Goal: Browse casually

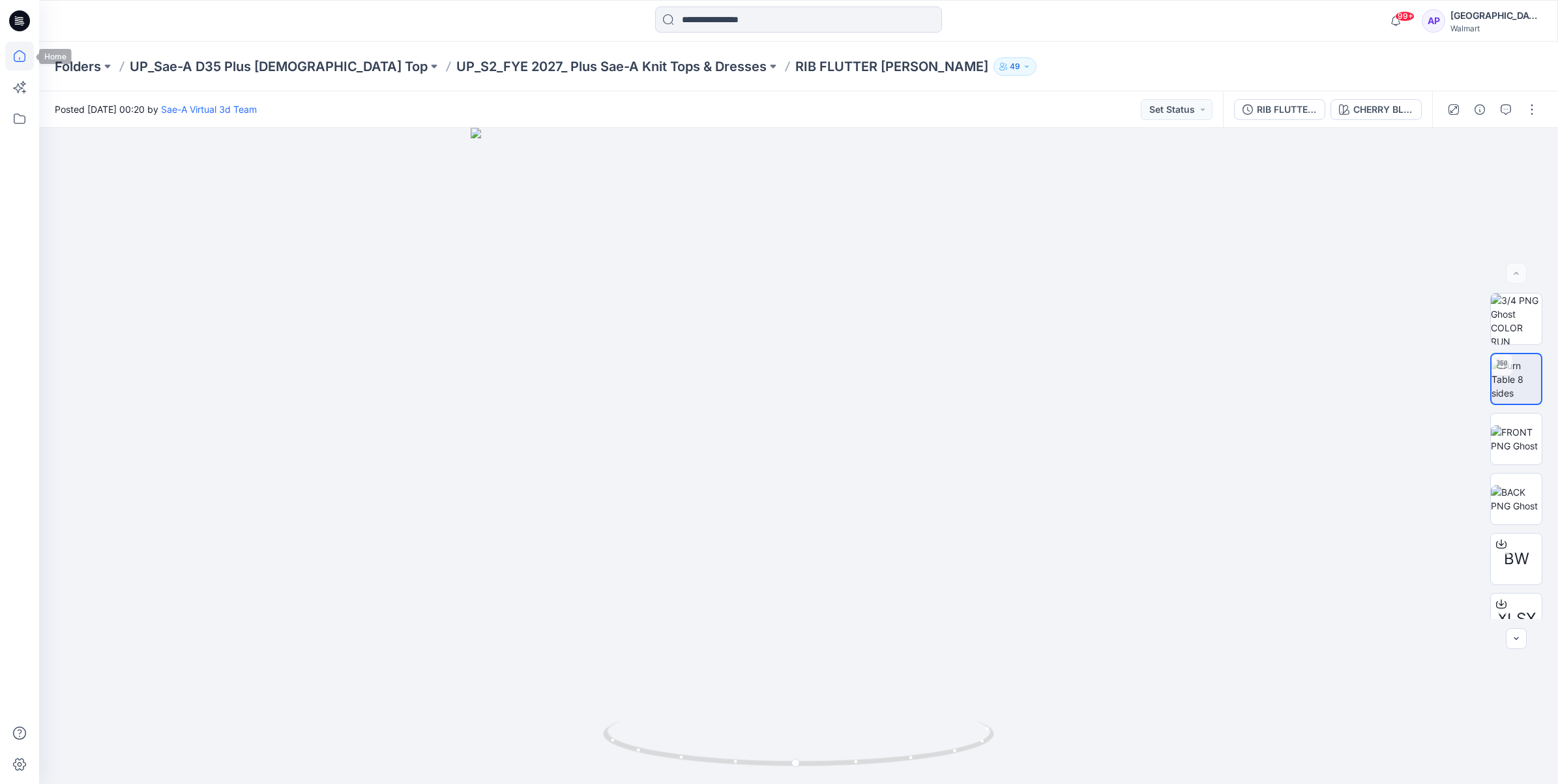
drag, startPoint x: 14, startPoint y: 49, endPoint x: 21, endPoint y: 54, distance: 8.6
click at [14, 49] on icon at bounding box center [19, 56] width 29 height 29
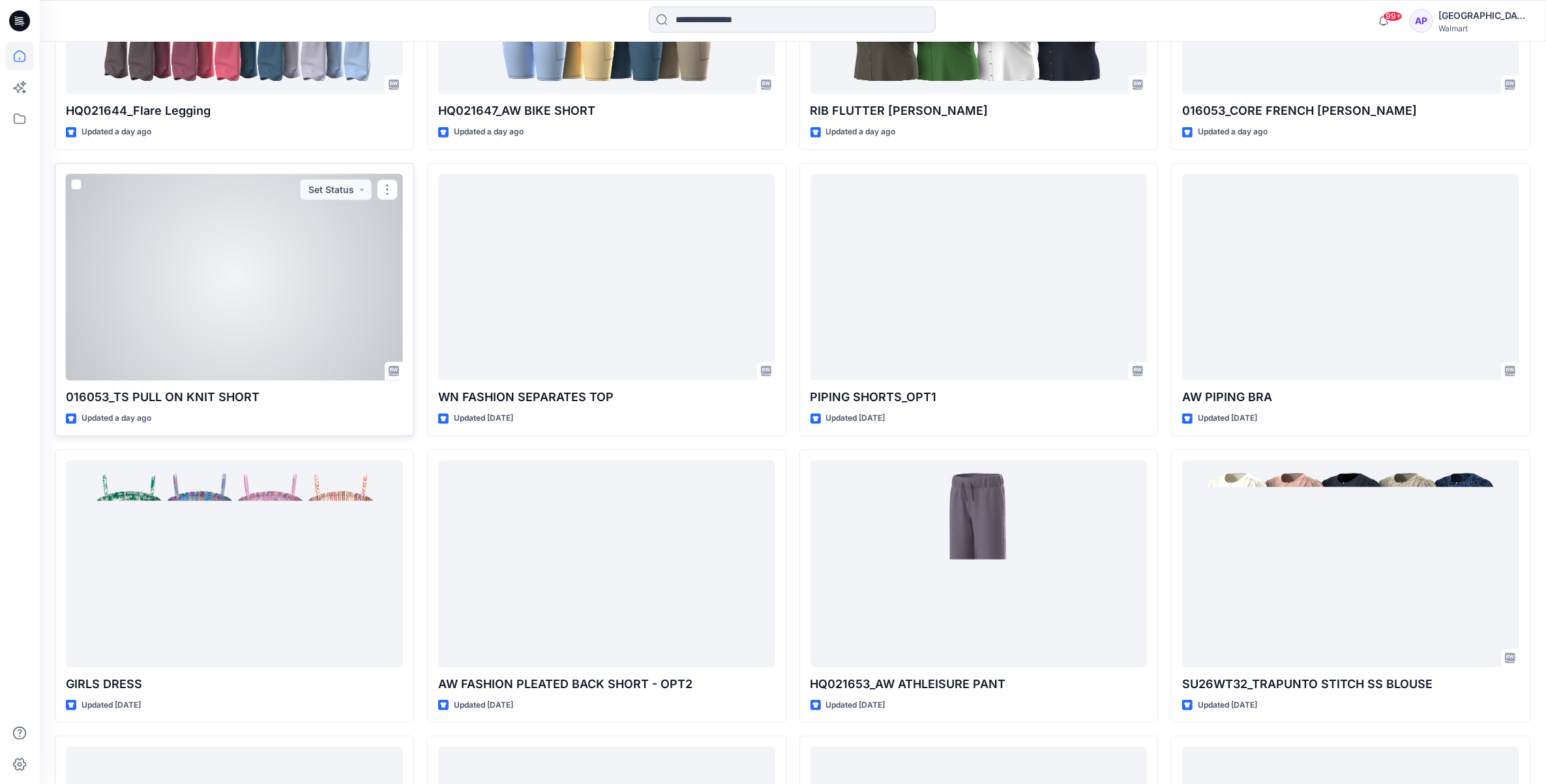
scroll to position [1281, 0]
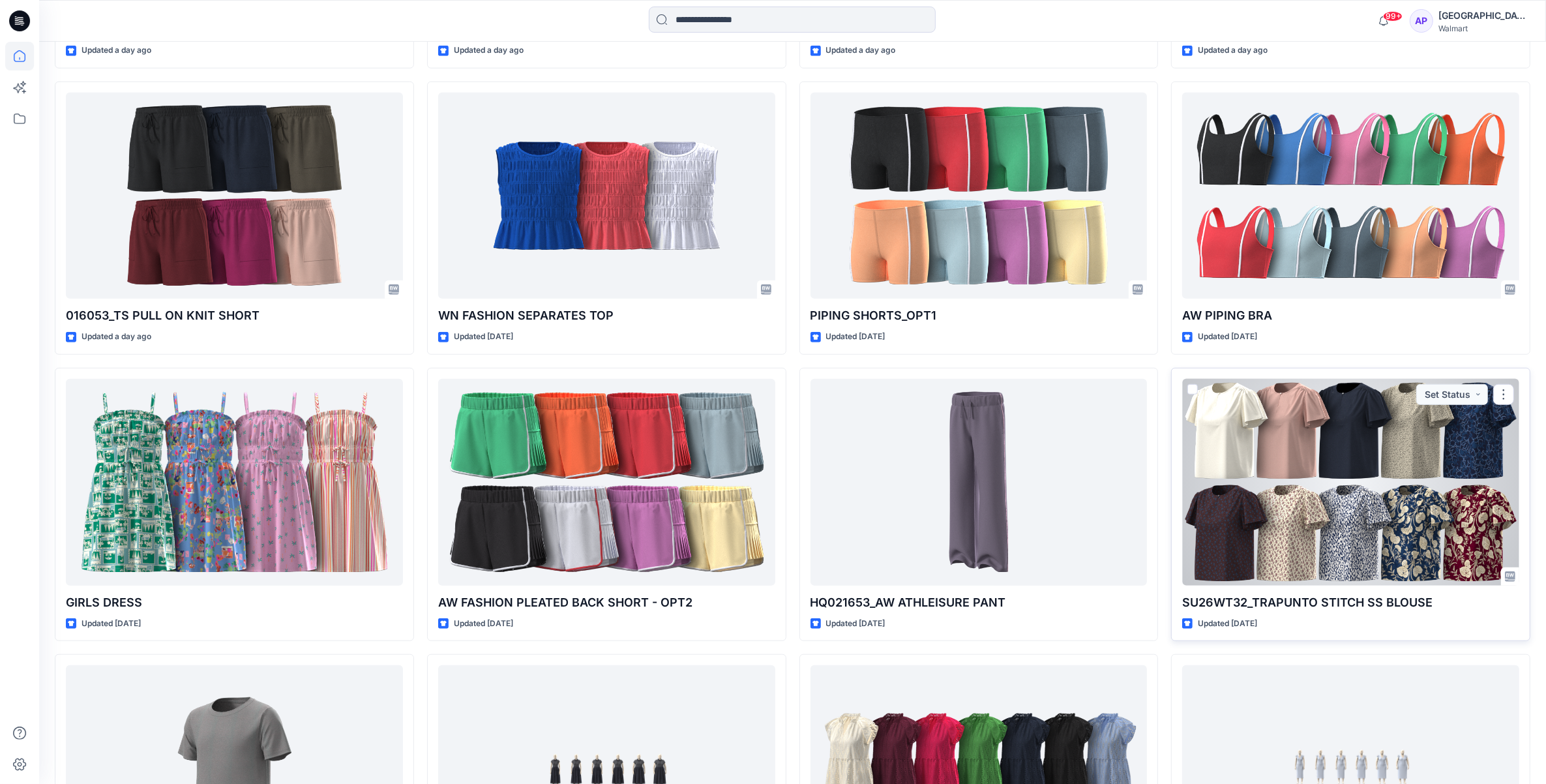
click at [1270, 531] on div at bounding box center [1350, 482] width 337 height 207
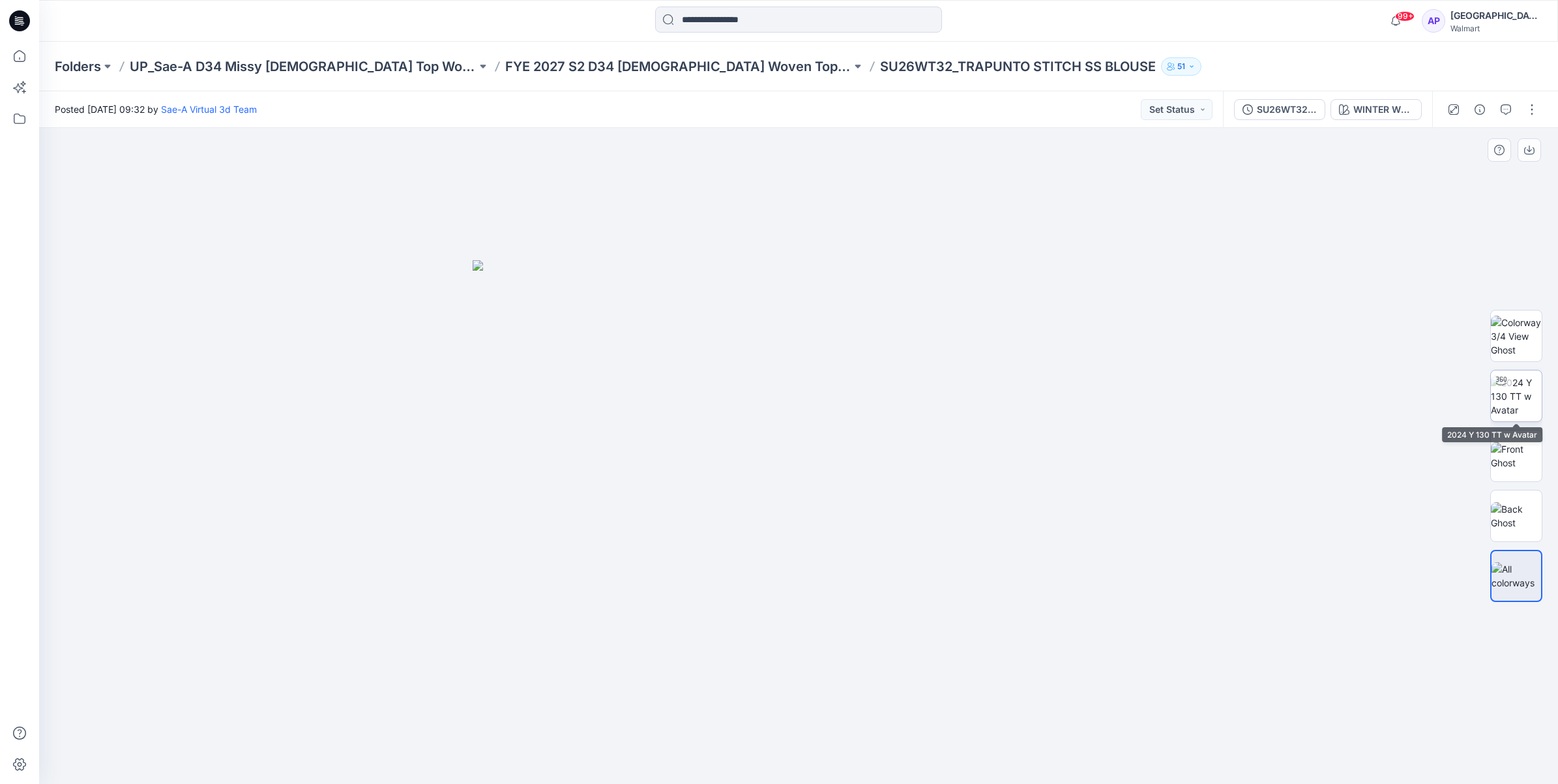
click at [1511, 395] on img at bounding box center [1516, 396] width 51 height 41
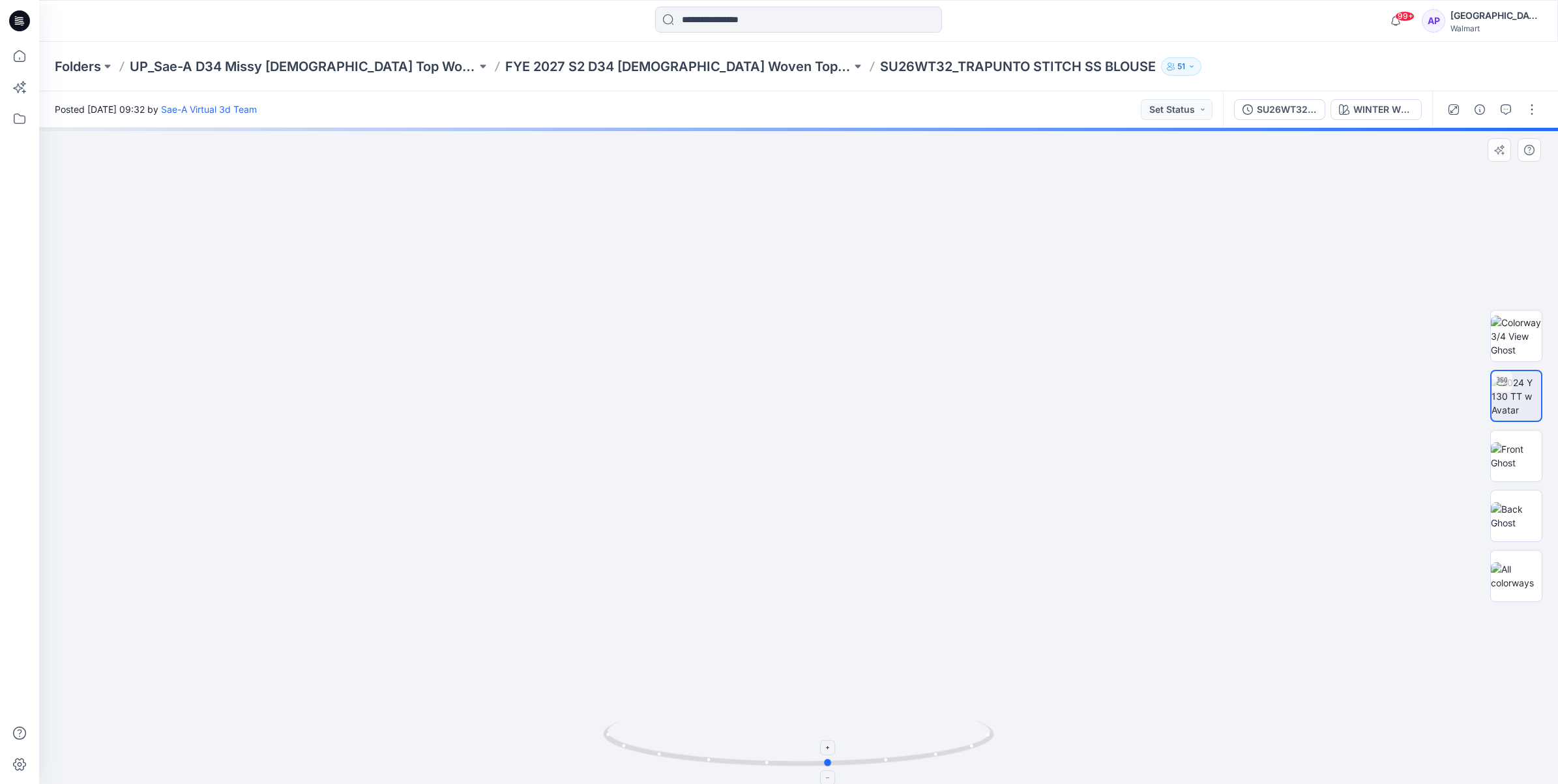
drag, startPoint x: 947, startPoint y: 750, endPoint x: 978, endPoint y: 742, distance: 32.0
click at [978, 742] on icon at bounding box center [801, 744] width 395 height 49
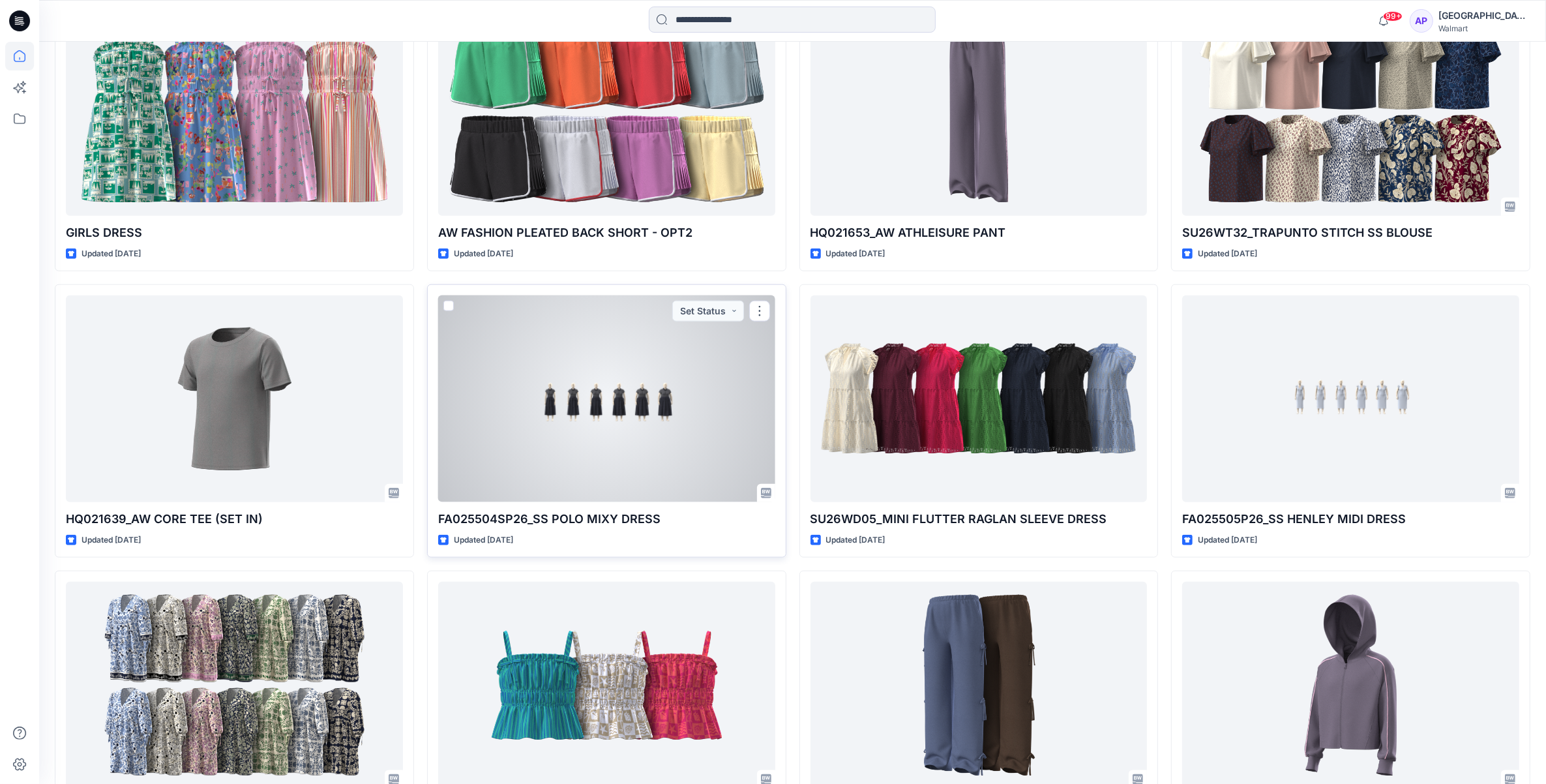
scroll to position [1732, 0]
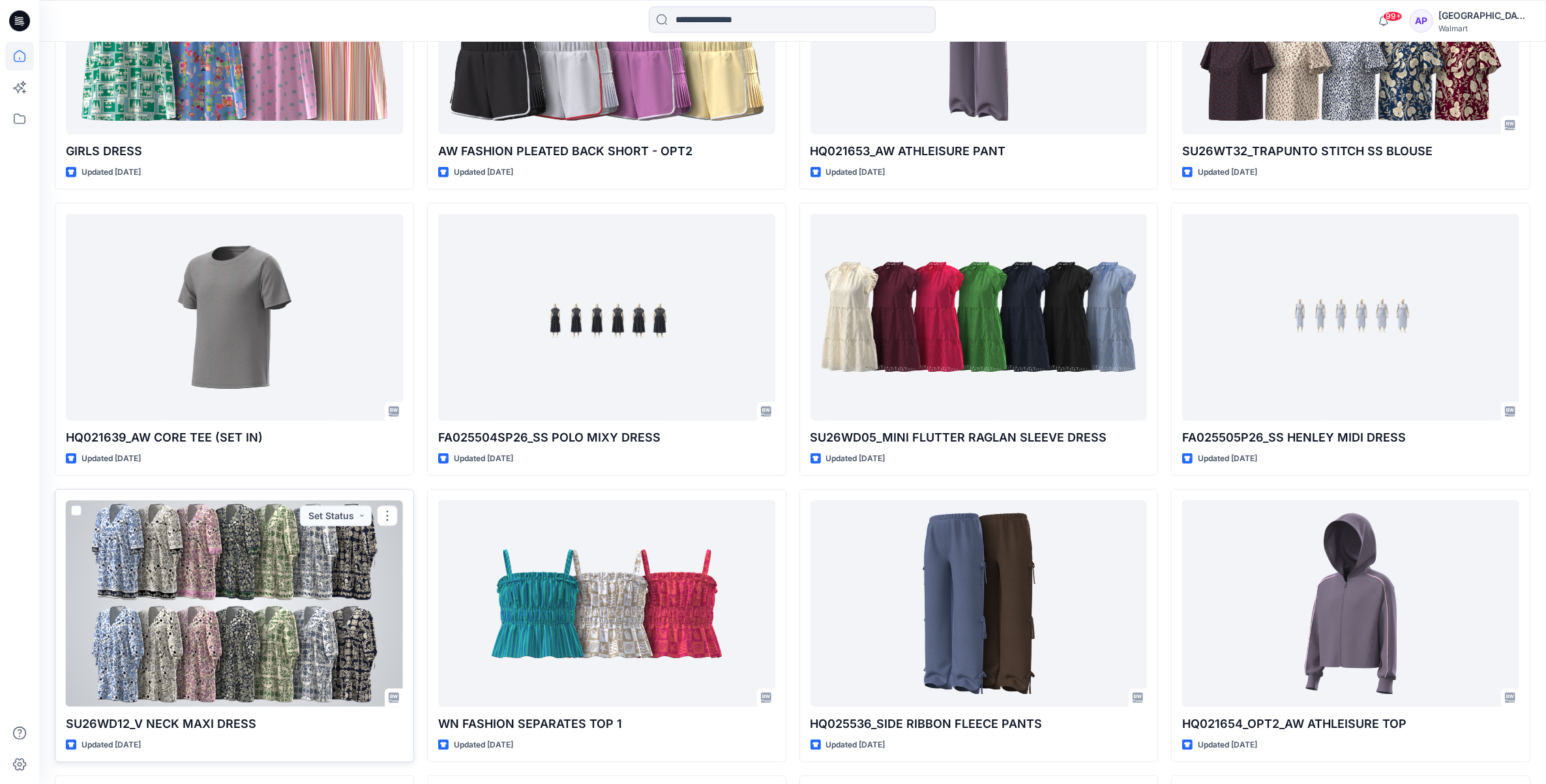
click at [259, 642] on div at bounding box center [234, 603] width 337 height 207
